Goal: Task Accomplishment & Management: Use online tool/utility

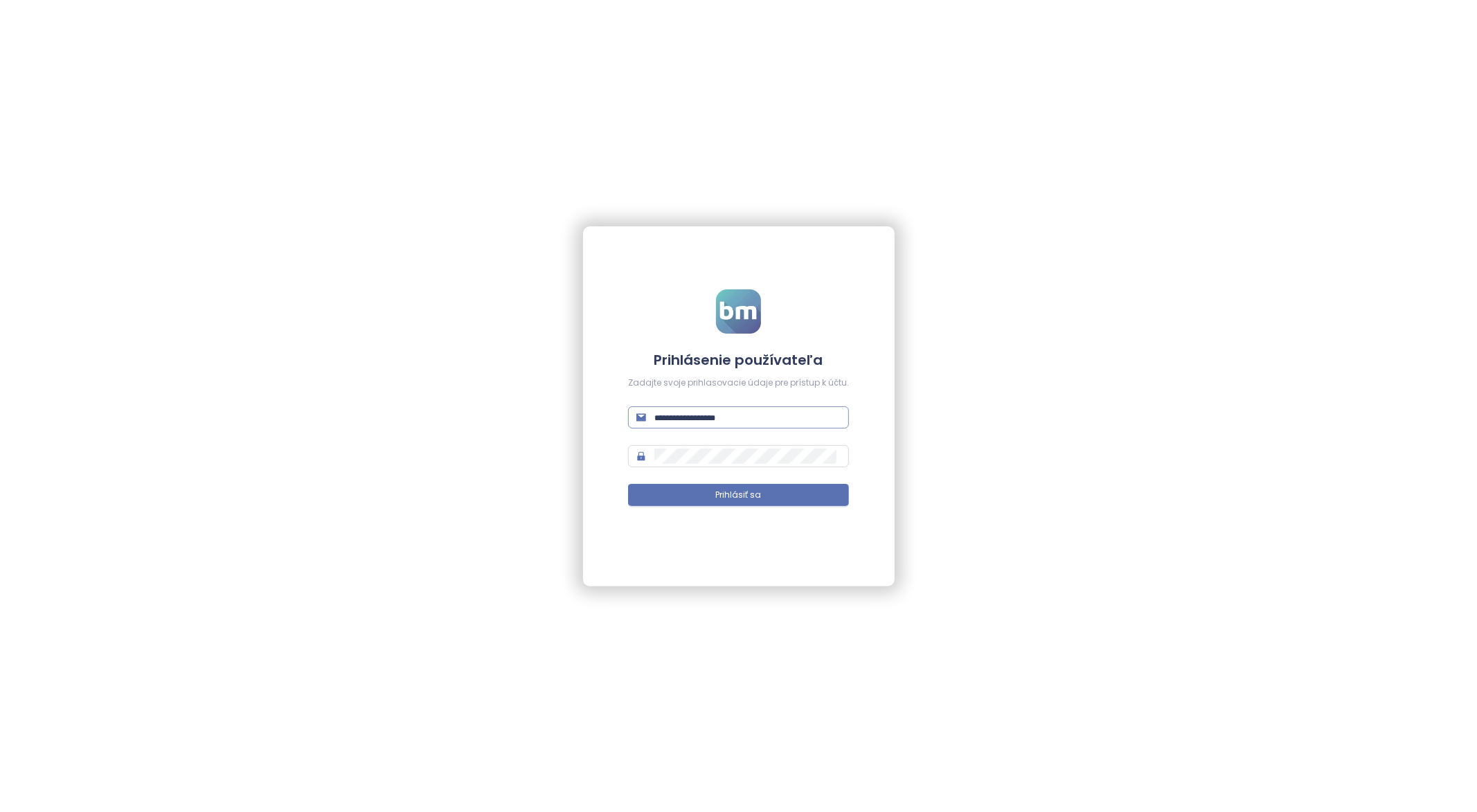
click at [714, 423] on input "text" at bounding box center [748, 417] width 187 height 15
type input "**********"
click at [628, 484] on button "Prihlásiť sa" at bounding box center [738, 495] width 221 height 22
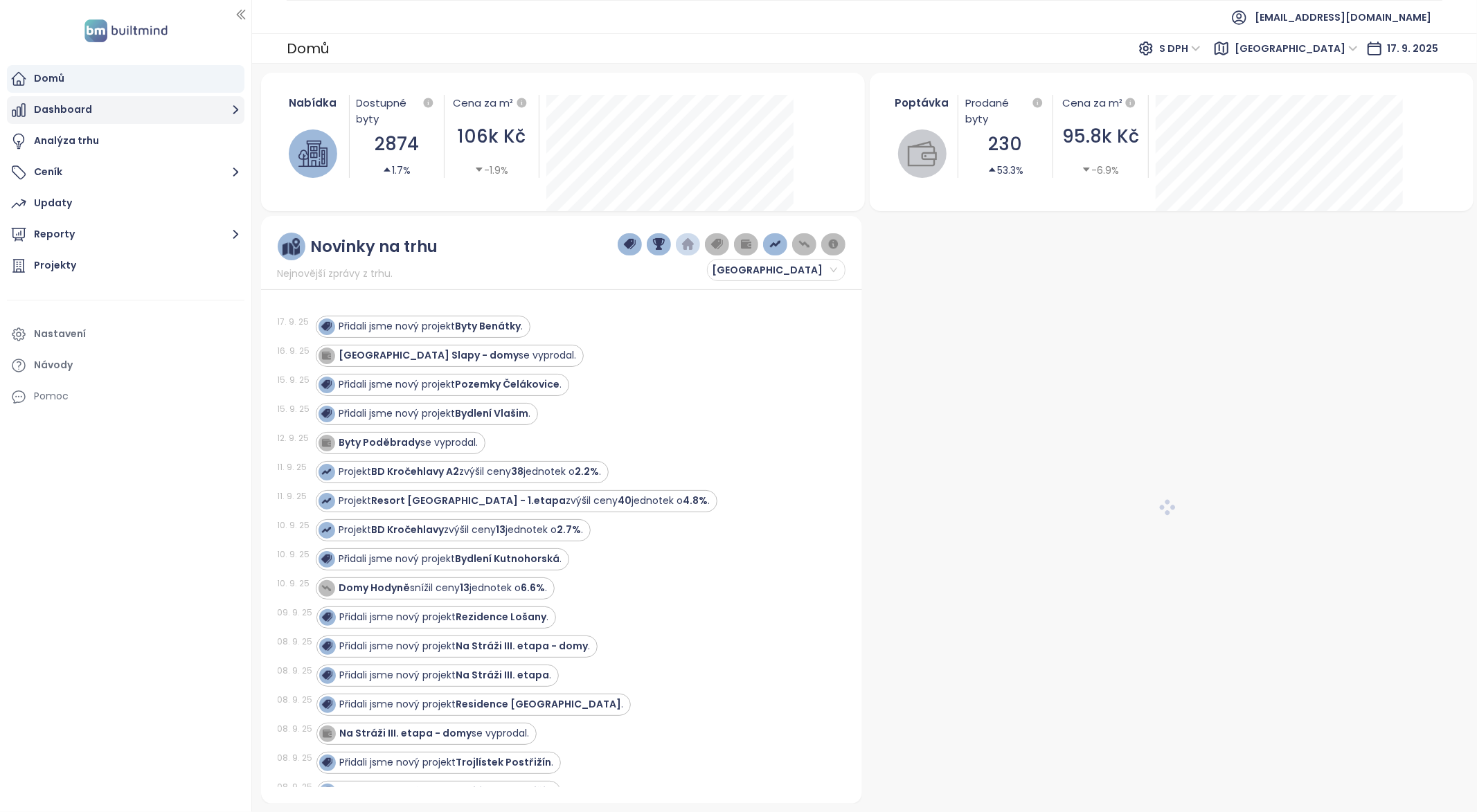
click at [77, 112] on button "Dashboard" at bounding box center [126, 110] width 238 height 27
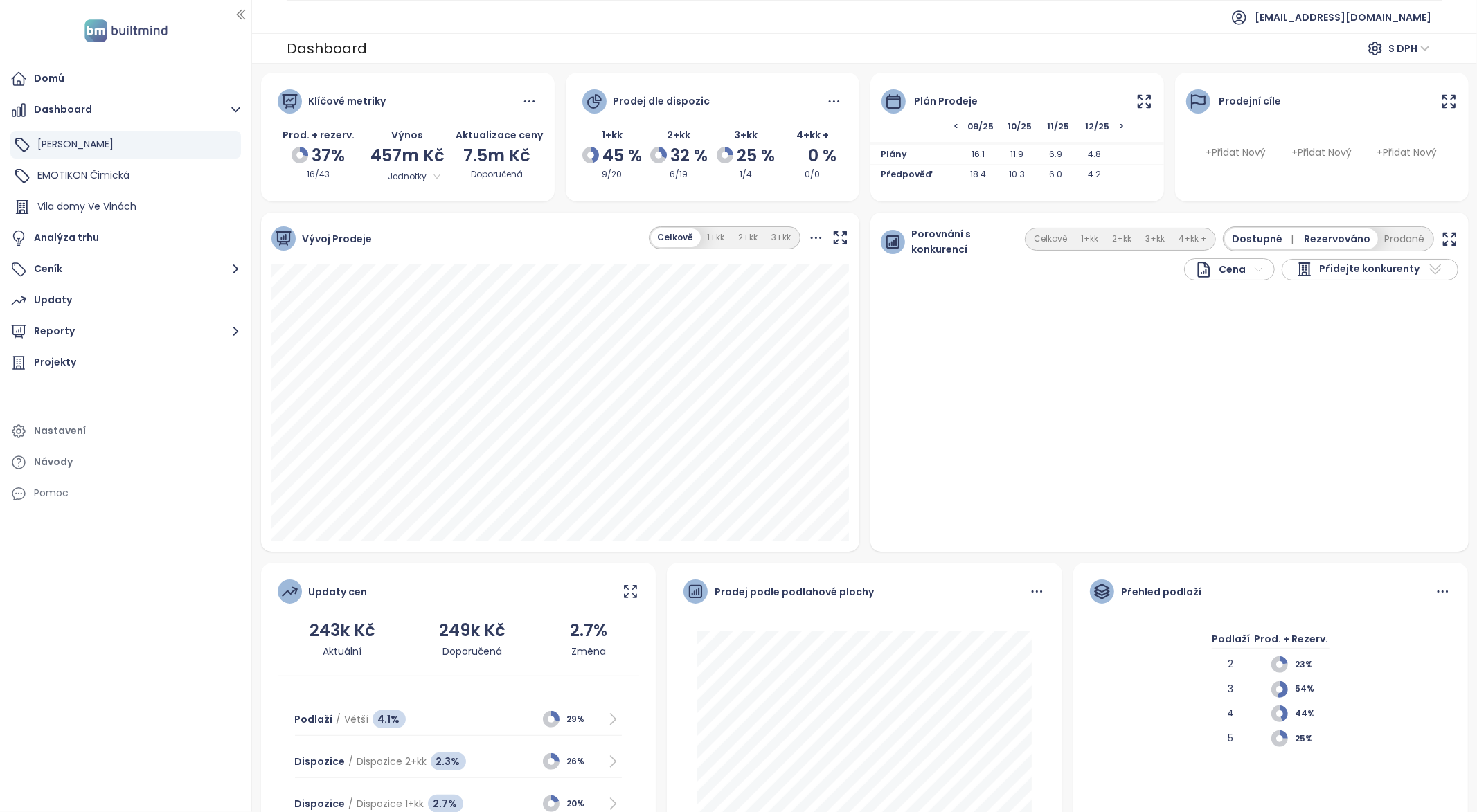
click at [1147, 105] on icon at bounding box center [1144, 102] width 17 height 17
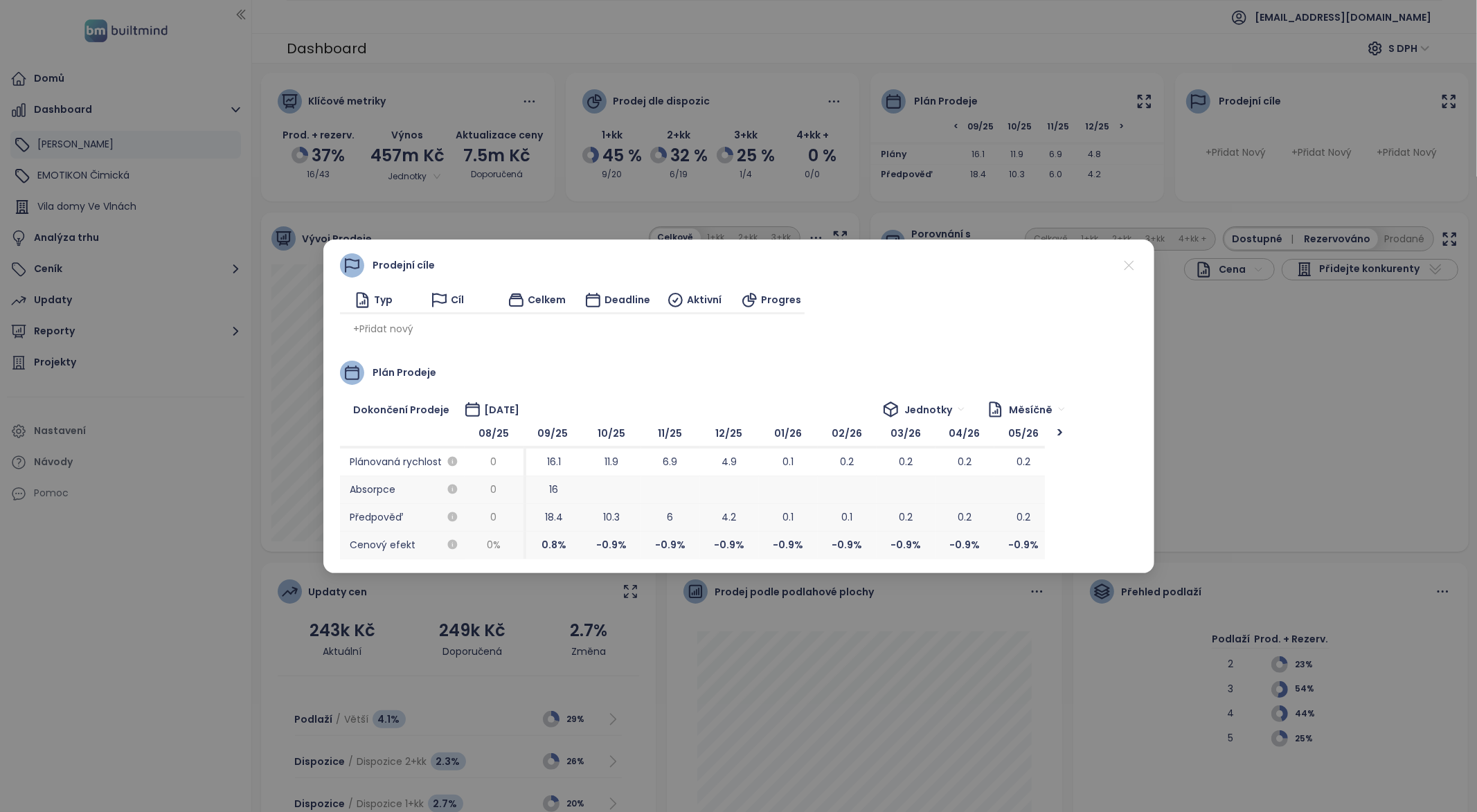
click at [1136, 261] on icon at bounding box center [1129, 266] width 17 height 17
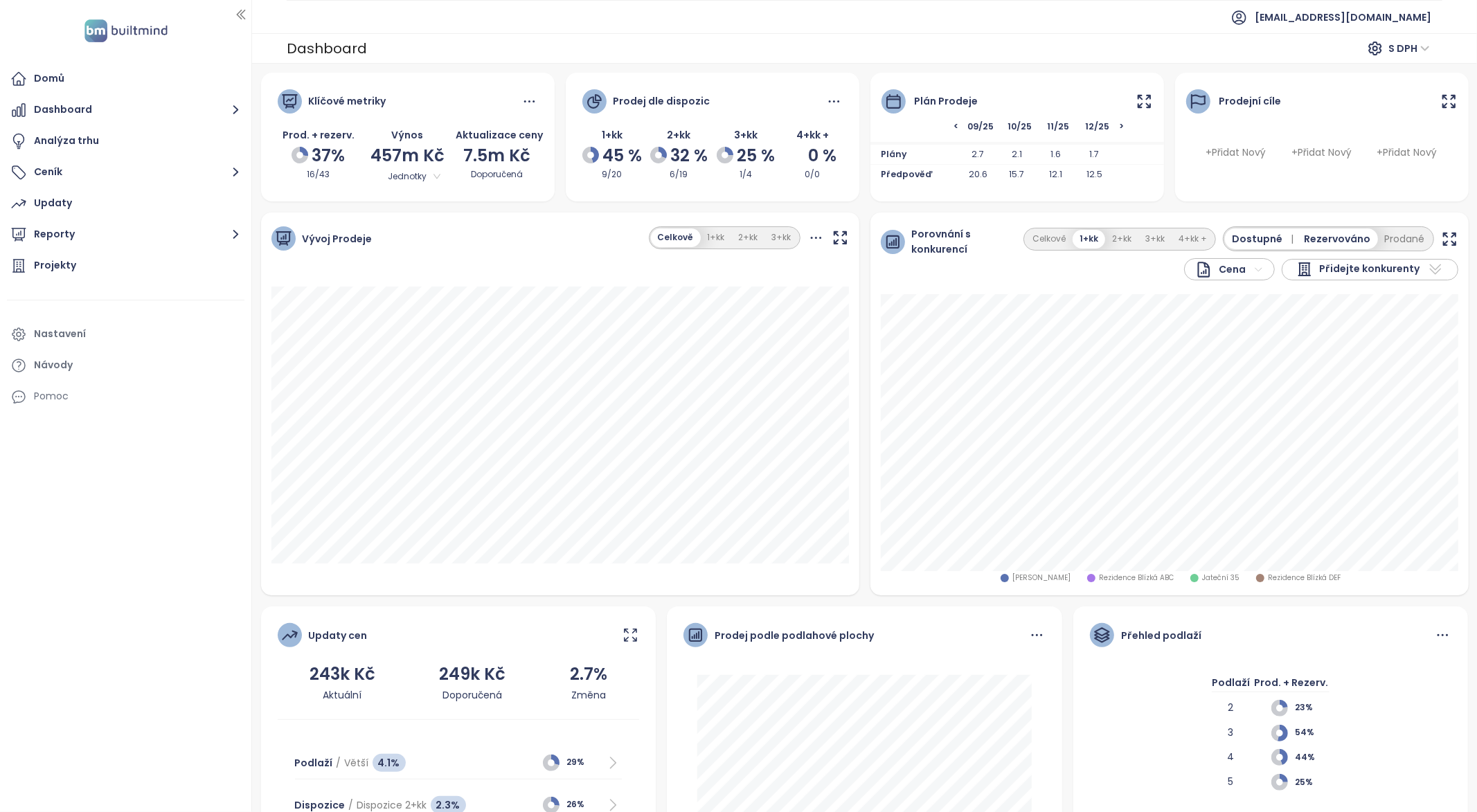
click at [1151, 106] on icon at bounding box center [1144, 102] width 17 height 17
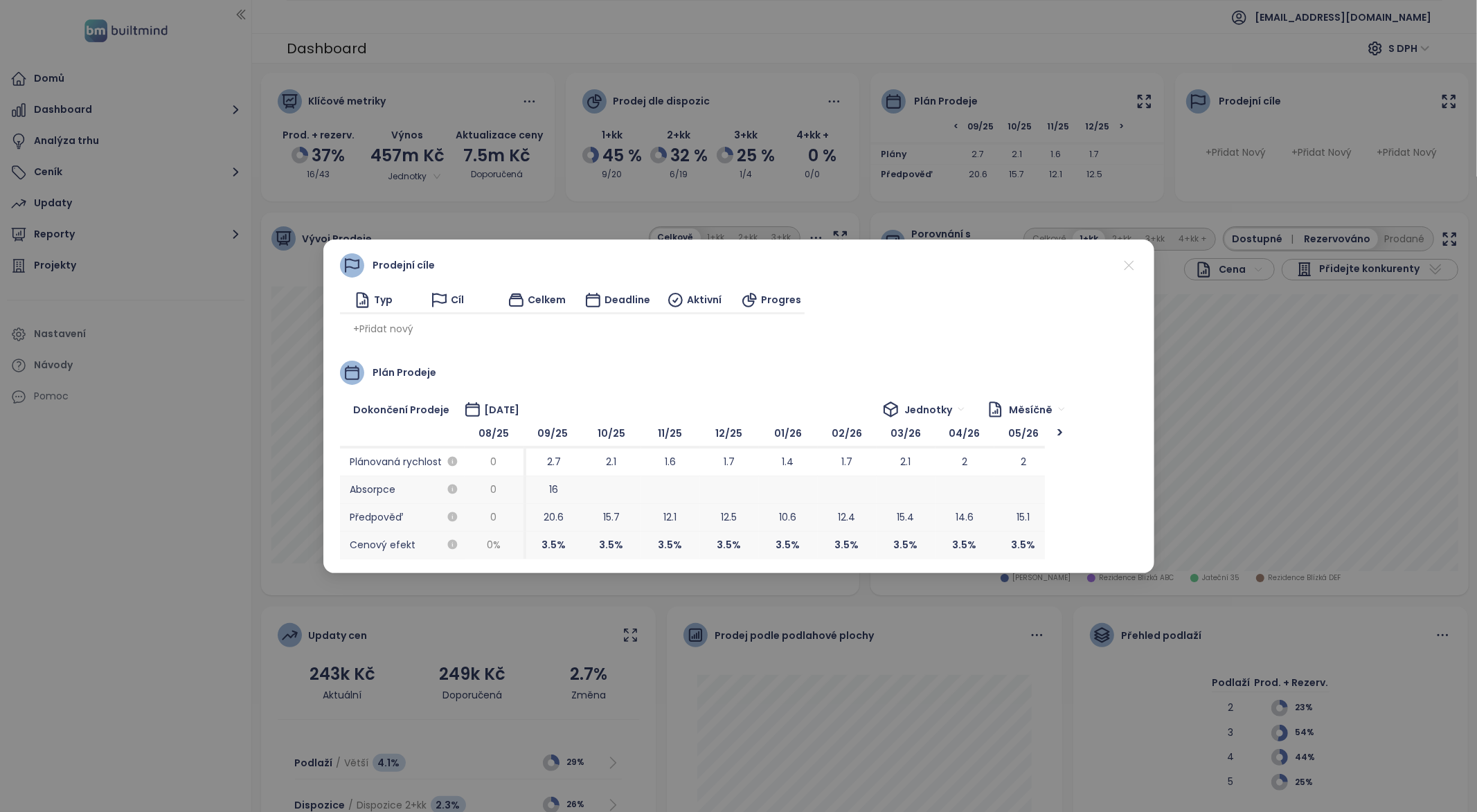
click at [397, 333] on span "+ Přidat nový" at bounding box center [384, 328] width 60 height 15
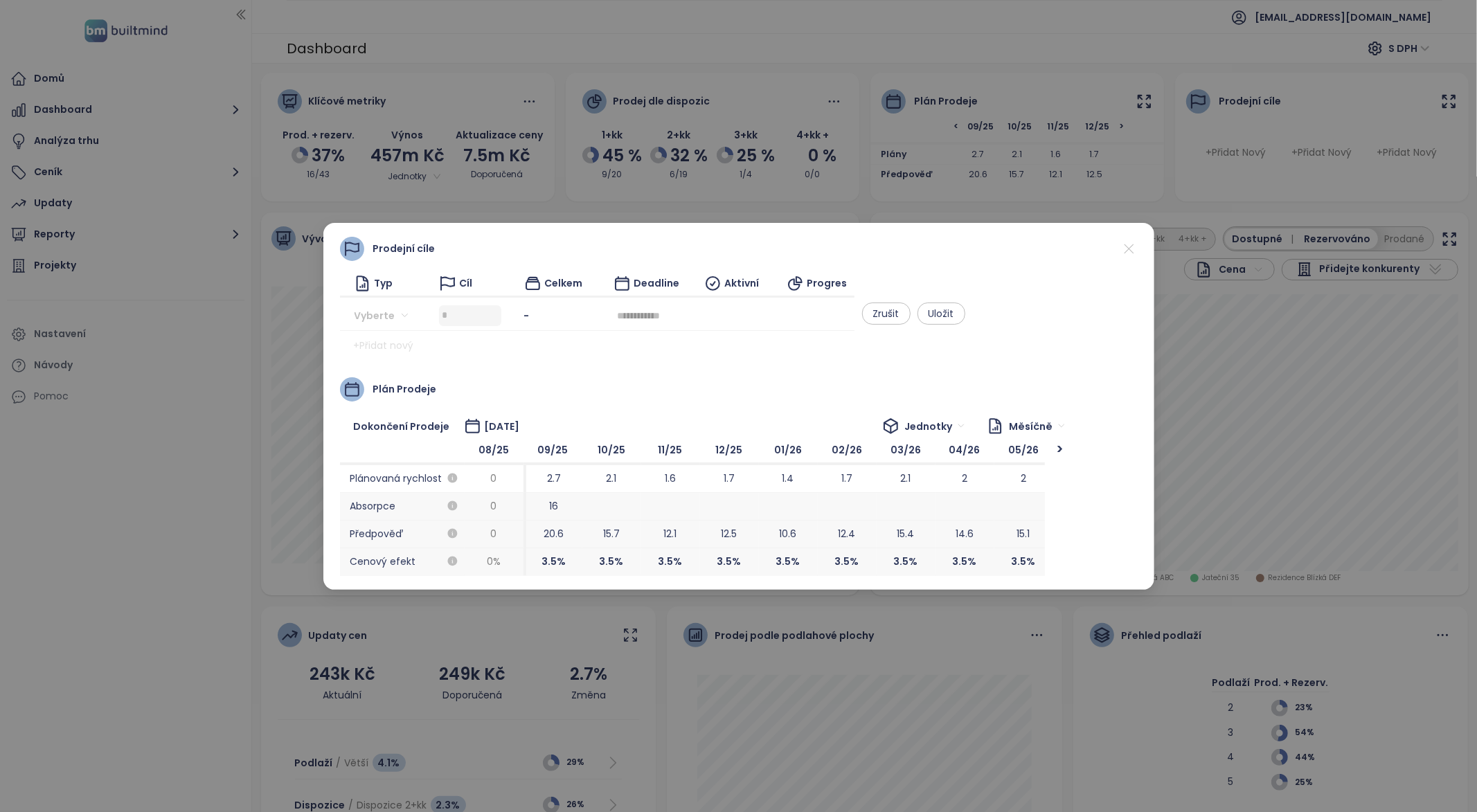
click at [409, 315] on div "Vyberte" at bounding box center [385, 315] width 63 height 22
click at [384, 344] on div "Jednotky" at bounding box center [408, 342] width 86 height 15
click at [501, 312] on input at bounding box center [472, 315] width 59 height 21
type input "*****"
click at [684, 307] on div at bounding box center [647, 315] width 75 height 22
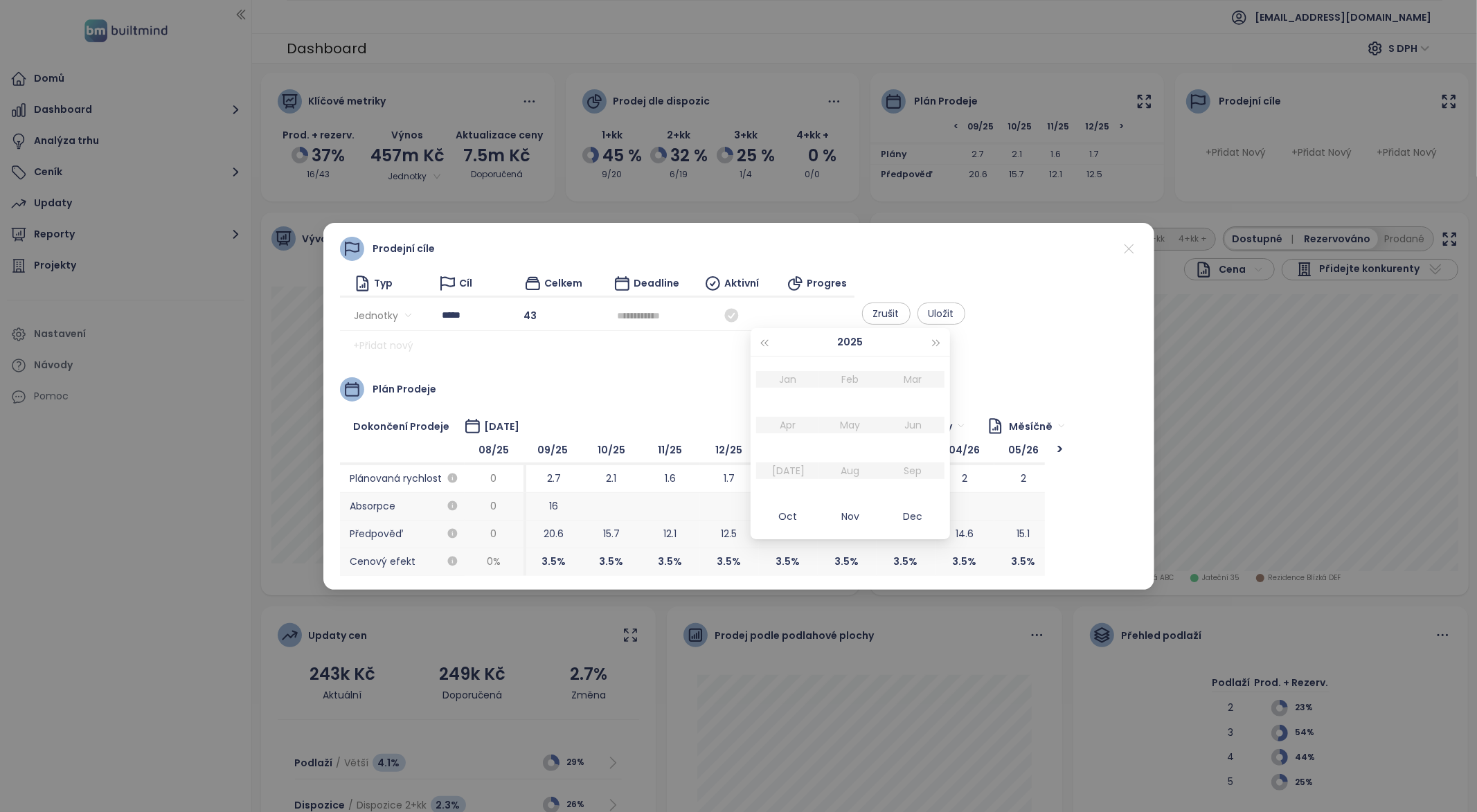
click at [676, 311] on input at bounding box center [647, 315] width 58 height 15
click at [924, 517] on div "Dec" at bounding box center [914, 516] width 42 height 17
type input "********"
click at [740, 318] on icon at bounding box center [732, 315] width 17 height 17
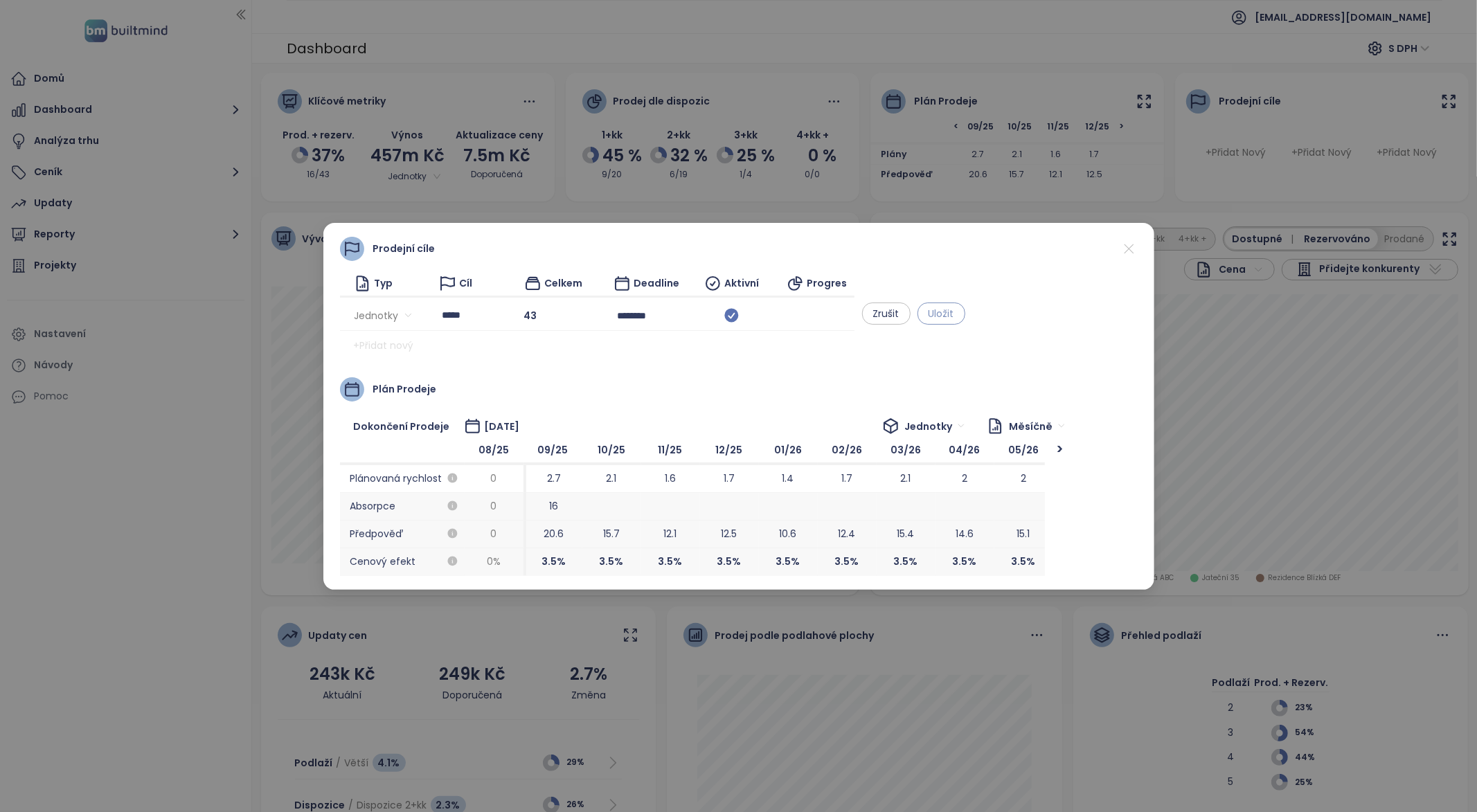
click at [954, 315] on span "Uložit" at bounding box center [942, 313] width 26 height 15
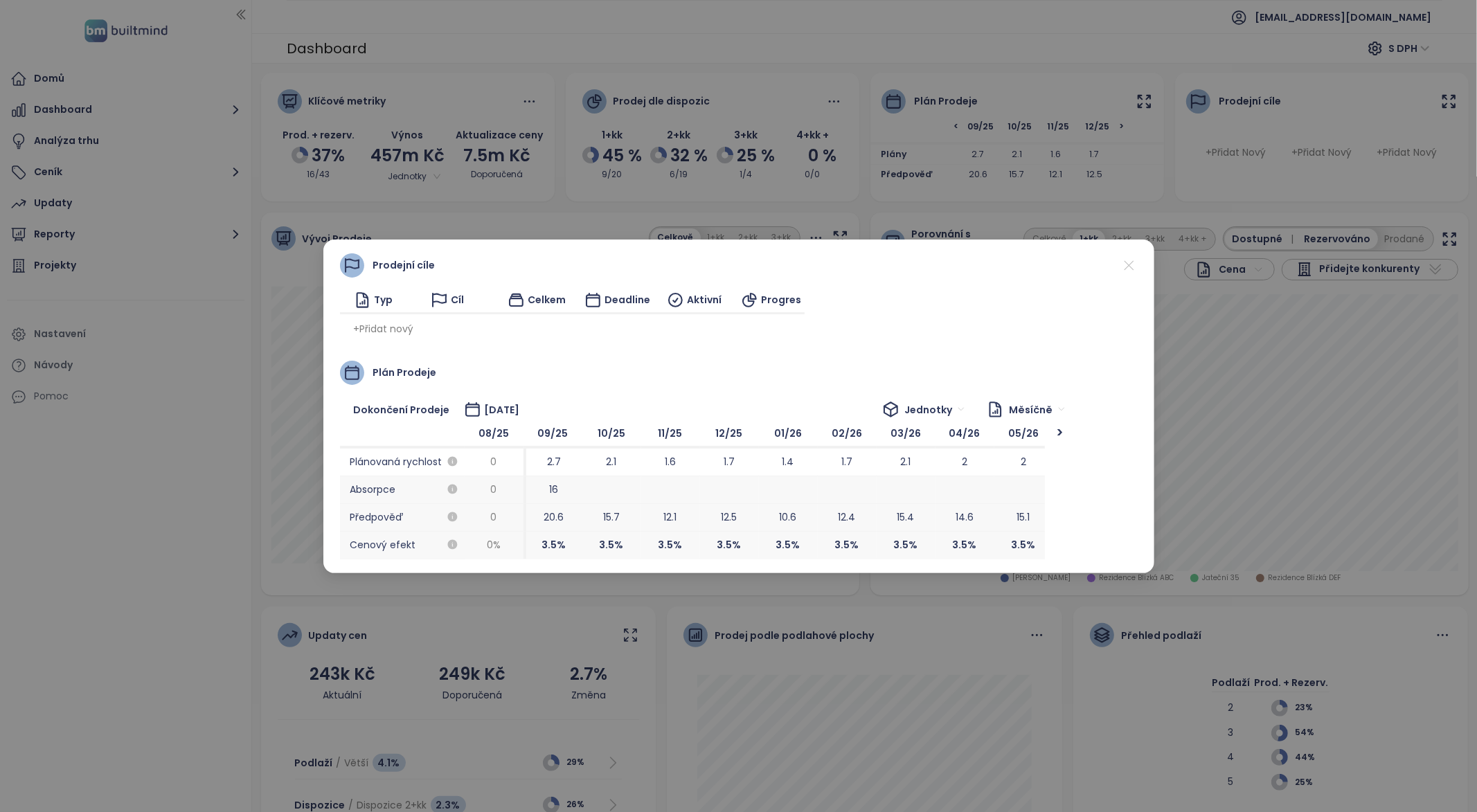
scroll to position [0, 0]
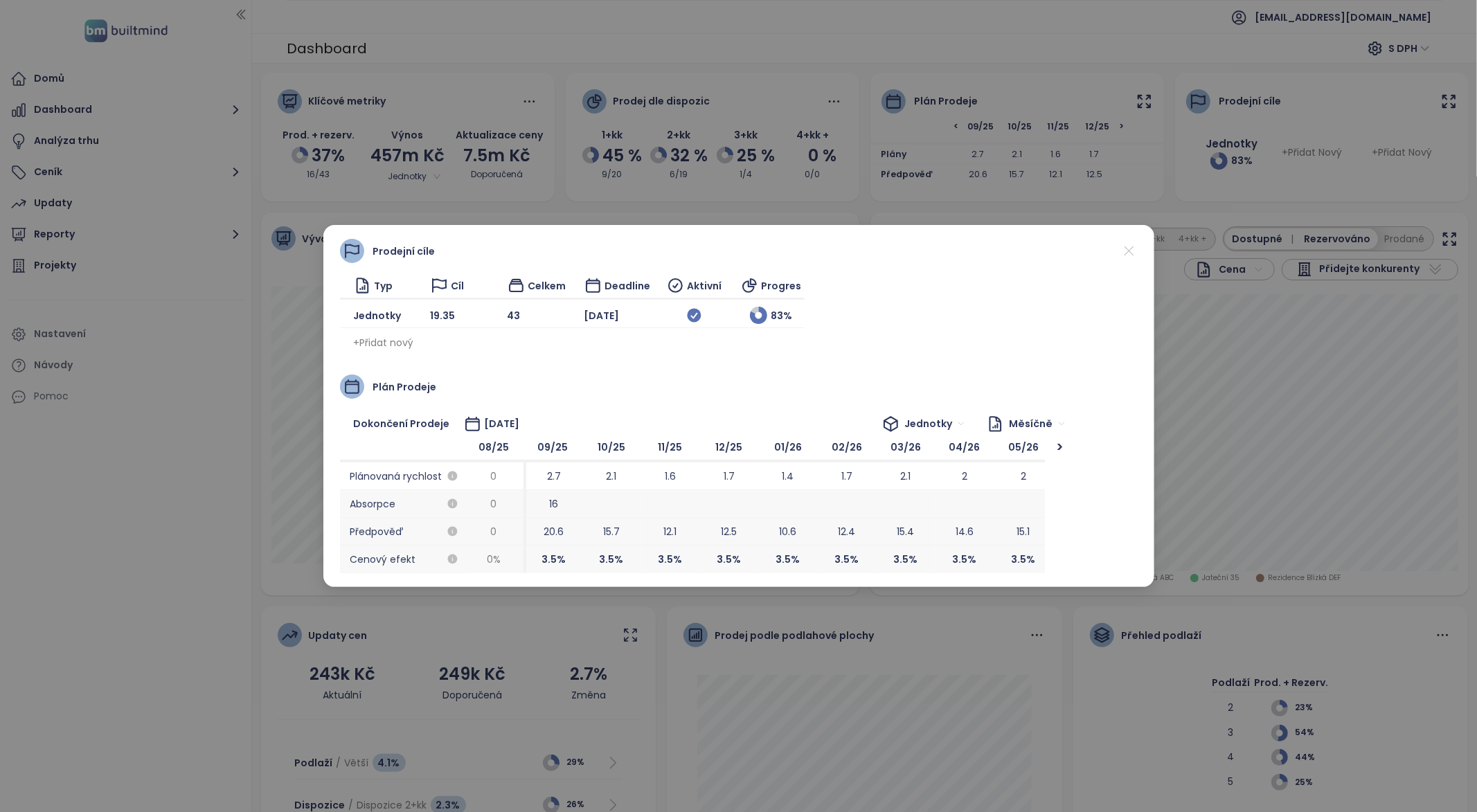
click at [1126, 248] on icon at bounding box center [1129, 251] width 17 height 17
